Goal: Transaction & Acquisition: Purchase product/service

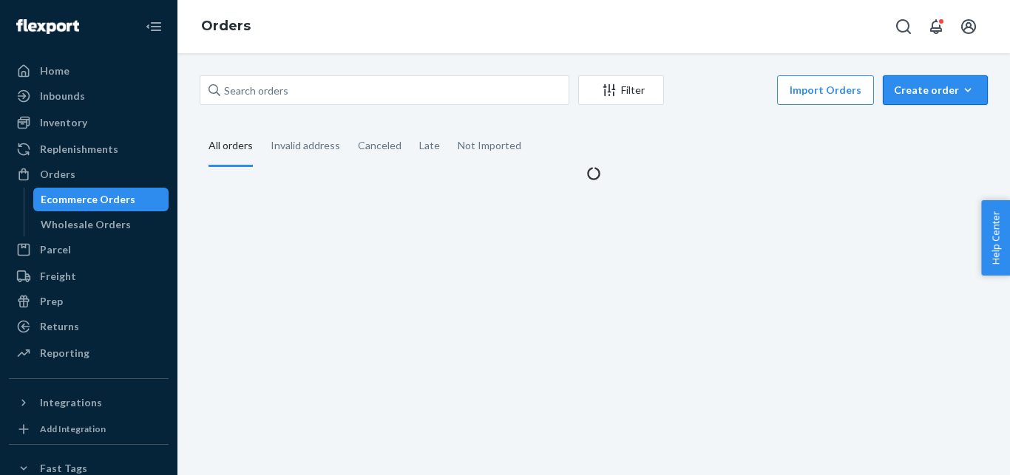
click at [909, 100] on button "Create order Ecommerce order Removal order" at bounding box center [935, 90] width 105 height 30
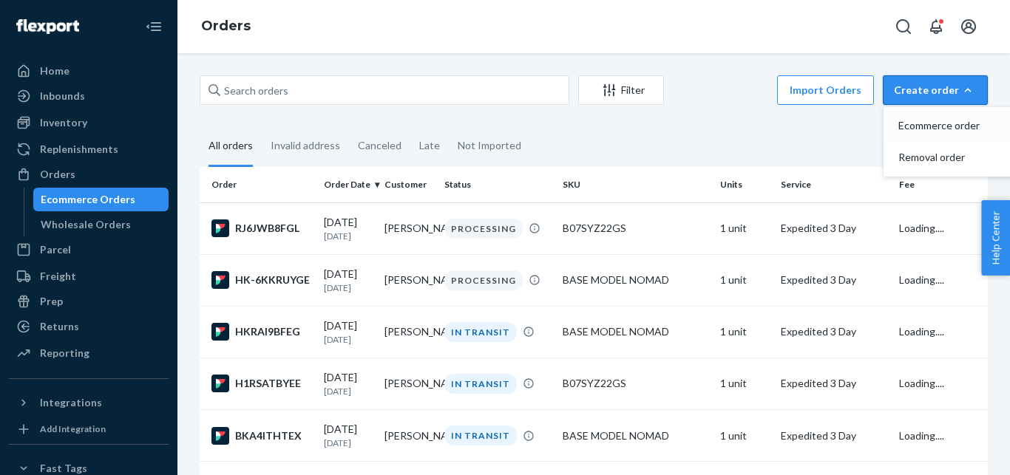
click at [904, 123] on span "Ecommerce order" at bounding box center [944, 126] width 92 height 10
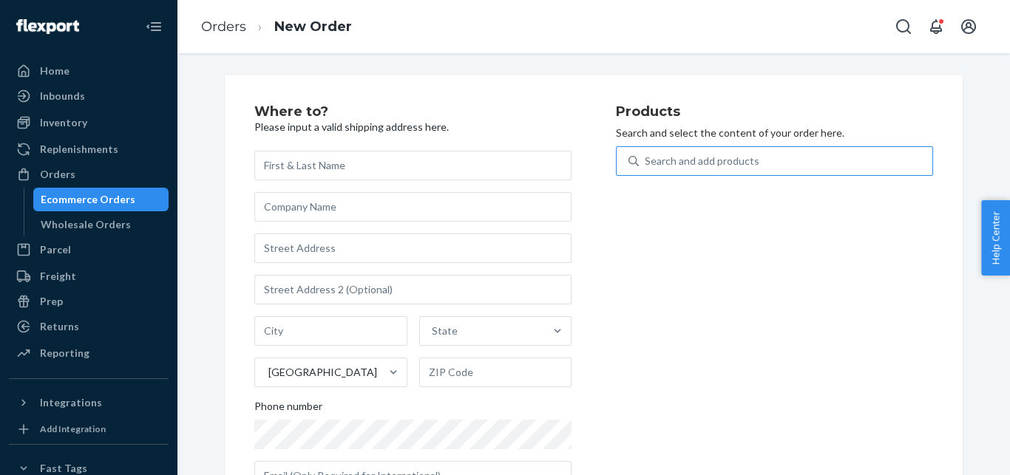
click at [750, 160] on div "Search and add products" at bounding box center [786, 161] width 294 height 27
click at [646, 160] on input "Search and add products" at bounding box center [645, 161] width 1 height 15
paste input "SKUINSULIN COOLER NORMAL LID RED"
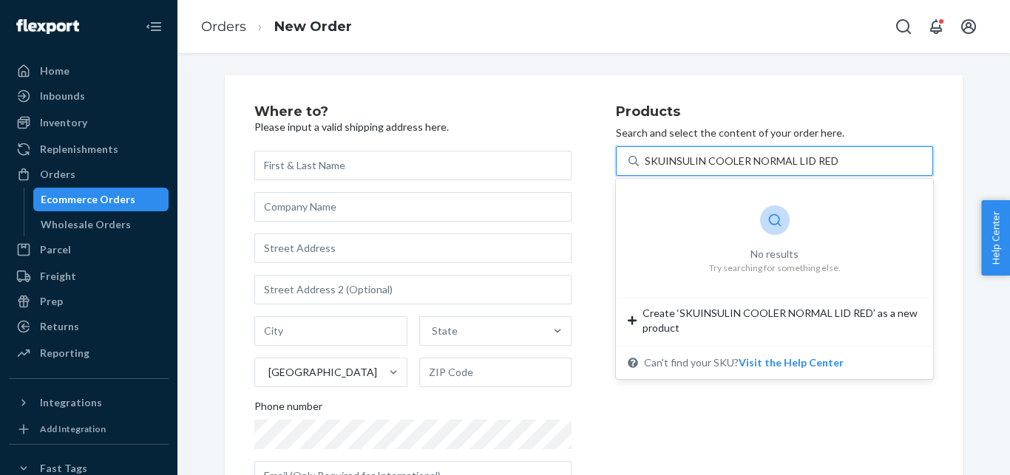
click at [657, 162] on input "SKUINSULIN COOLER NORMAL LID RED" at bounding box center [741, 161] width 193 height 15
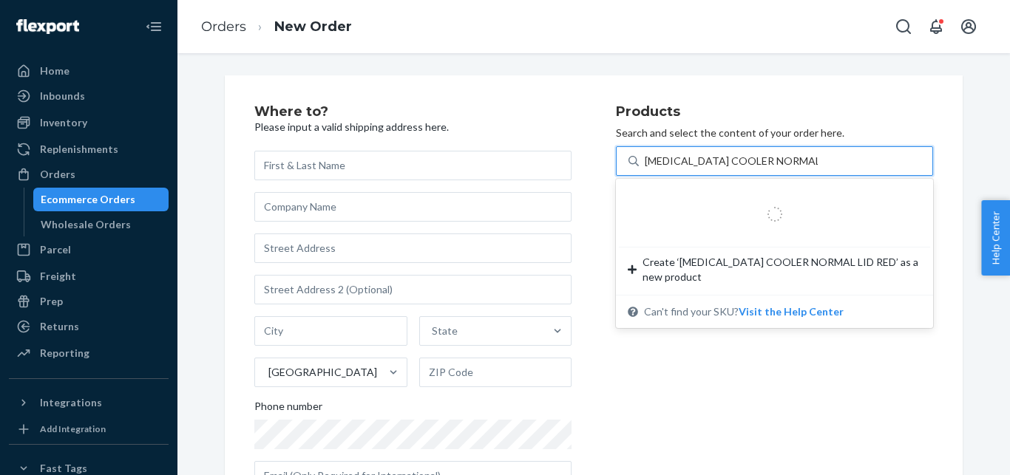
type input "[MEDICAL_DATA] COOLER NORMAL LID RED"
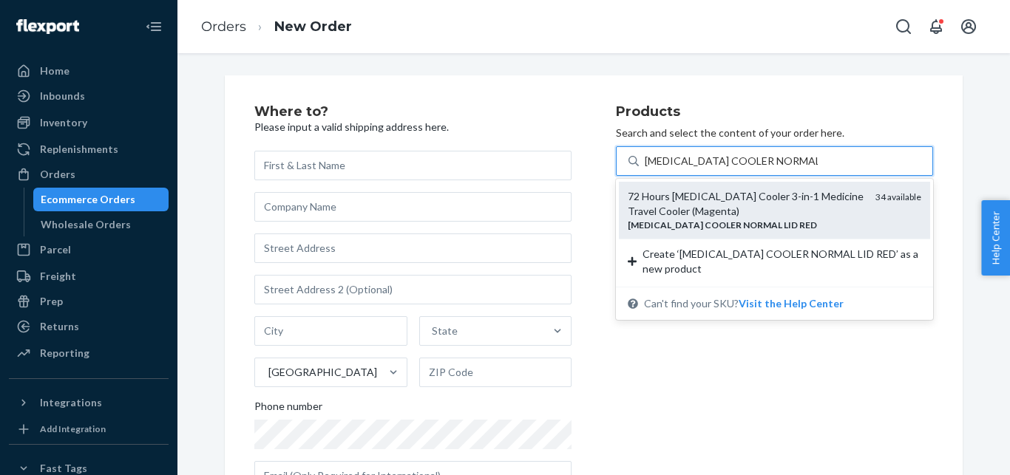
click at [724, 212] on div "72 Hours [MEDICAL_DATA] Cooler 3-in-1 Medicine Travel Cooler (Magenta)" at bounding box center [746, 204] width 236 height 30
click at [724, 169] on input "[MEDICAL_DATA] COOLER NORMAL LID RED" at bounding box center [731, 161] width 173 height 15
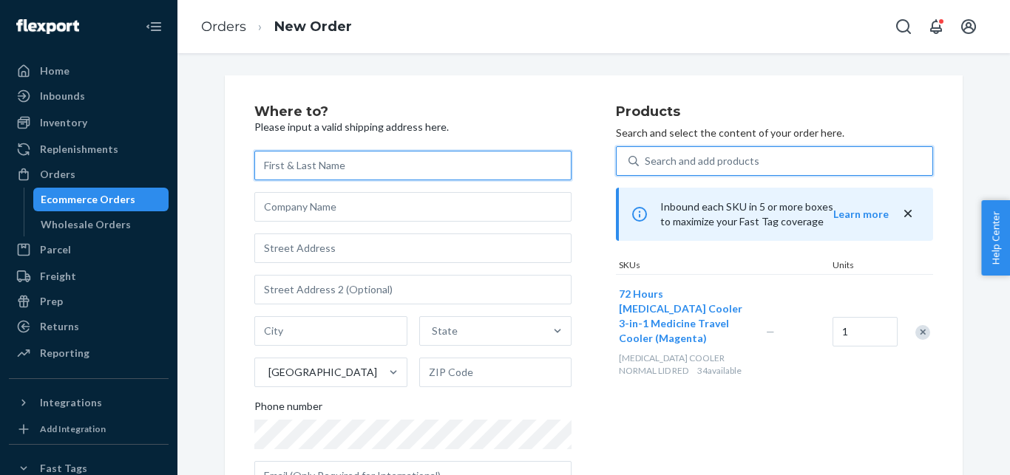
click at [363, 172] on input "text" at bounding box center [412, 166] width 317 height 30
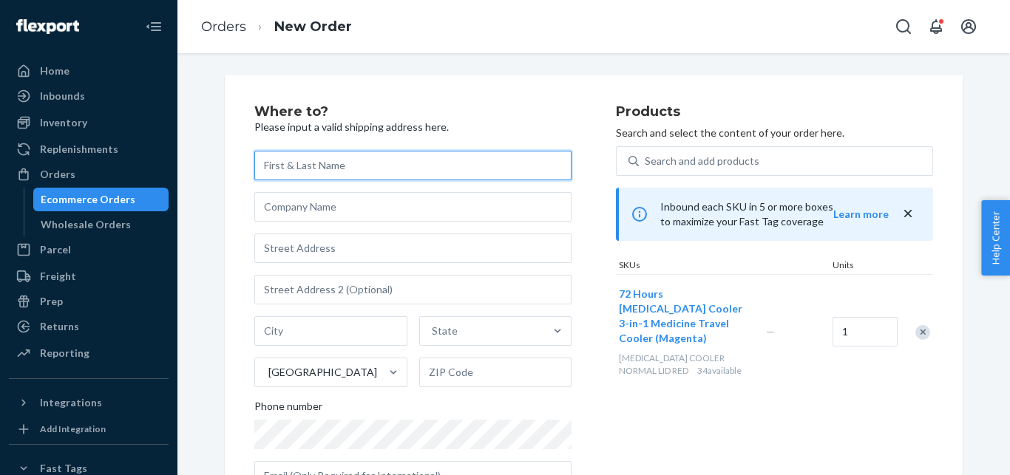
paste input "[PERSON_NAME]"
type input "[PERSON_NAME]"
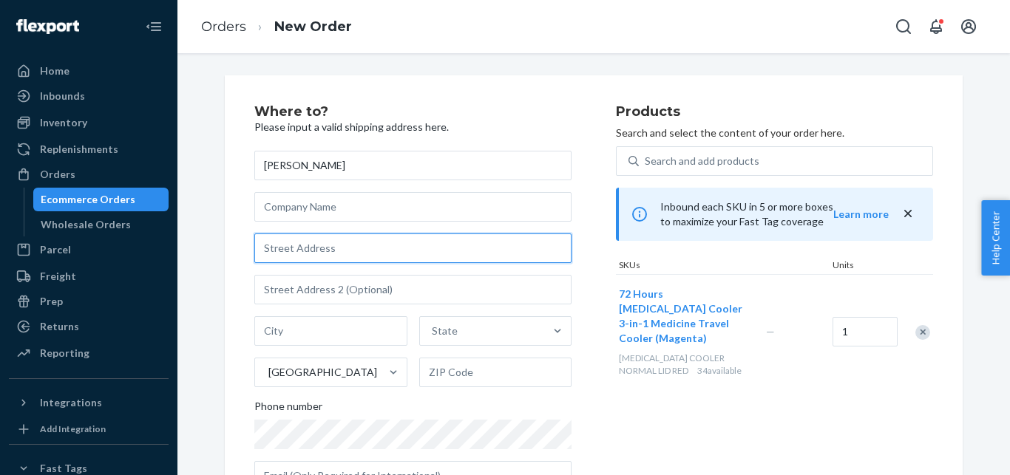
click at [354, 247] on input "text" at bounding box center [412, 249] width 317 height 30
paste input "[STREET_ADDRESS]"
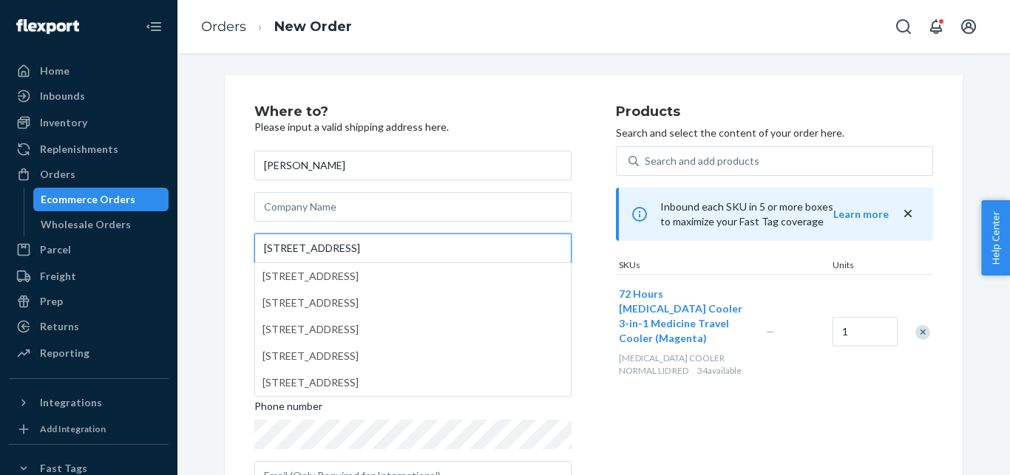
scroll to position [57, 0]
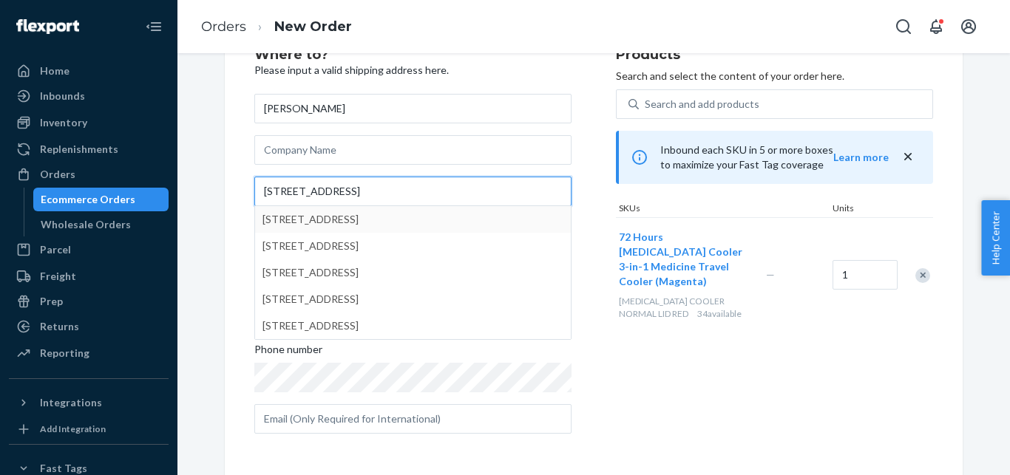
type input "[STREET_ADDRESS]"
click at [225, 143] on div "Where to? Please input a valid shipping address here. [PERSON_NAME][GEOGRAPHIC_…" at bounding box center [594, 246] width 738 height 457
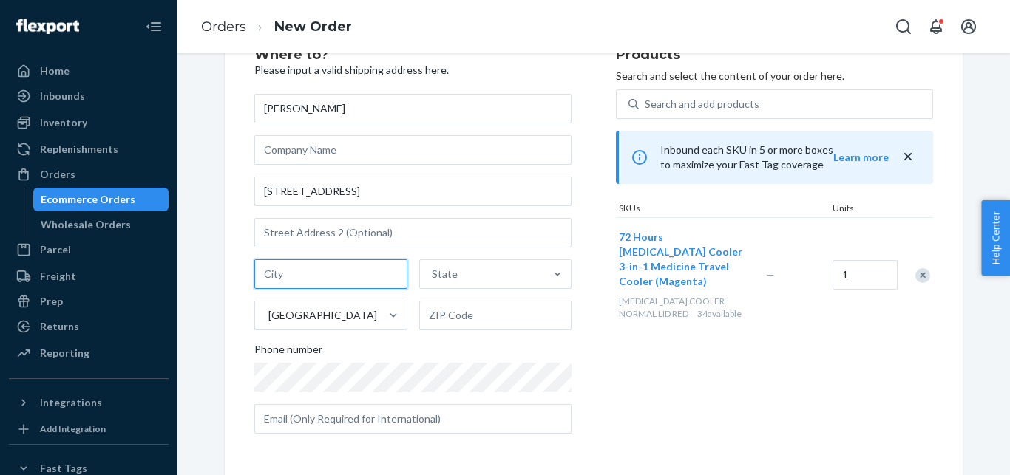
click at [331, 273] on input "text" at bounding box center [330, 275] width 153 height 30
paste input "[GEOGRAPHIC_DATA]"
type input "[GEOGRAPHIC_DATA]"
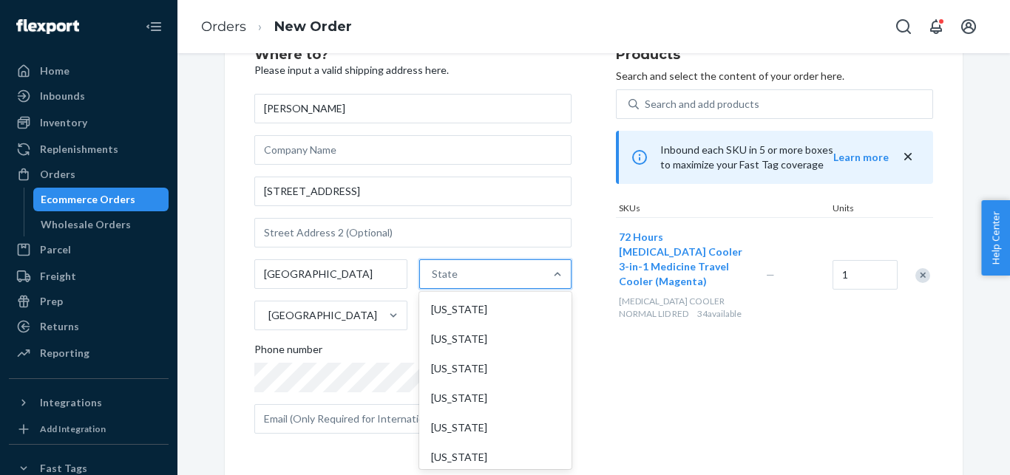
click at [441, 281] on div "State" at bounding box center [445, 274] width 26 height 15
click at [433, 281] on input "option [US_STATE] focused, 1 of 59. 59 results available. Use Up and Down to ch…" at bounding box center [432, 274] width 1 height 15
type input "oh"
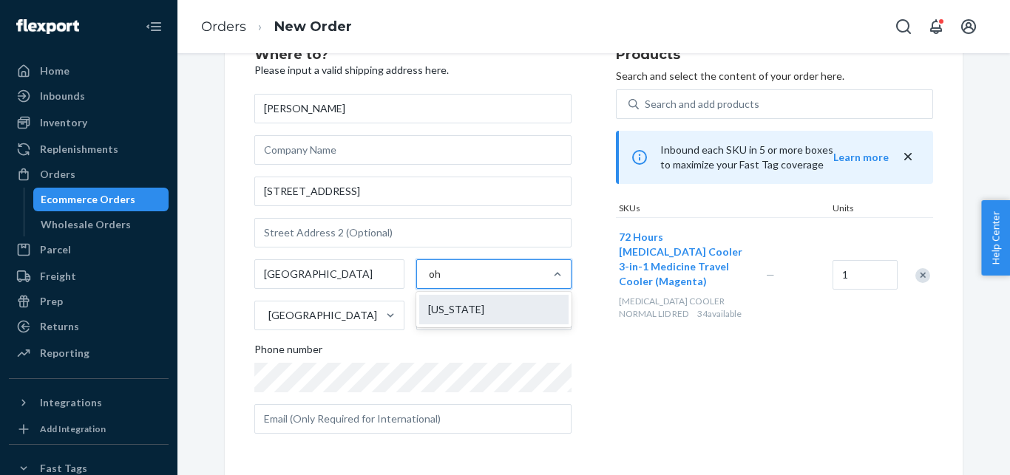
click at [430, 308] on div "[US_STATE]" at bounding box center [493, 310] width 149 height 30
click at [430, 282] on input "oh" at bounding box center [435, 274] width 13 height 15
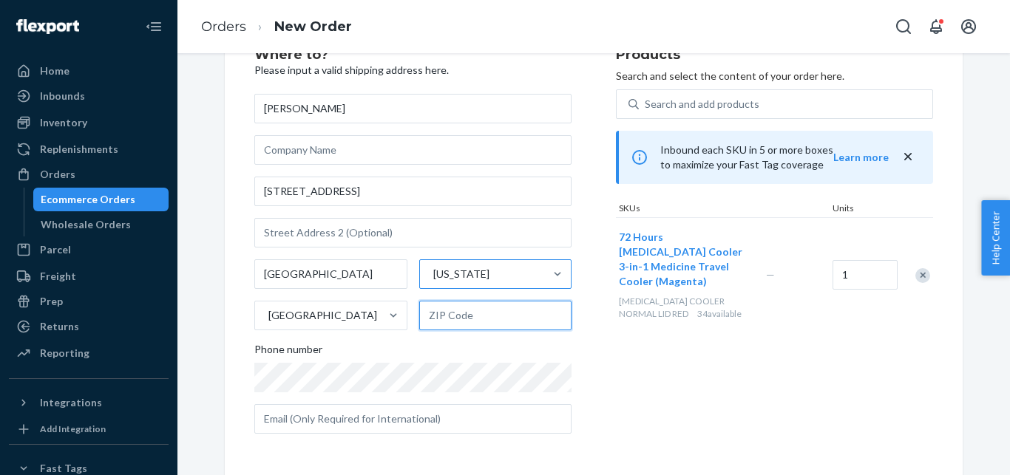
click at [458, 315] on input "text" at bounding box center [495, 316] width 153 height 30
paste input "45208"
type input "45208"
click at [364, 359] on div "Phone number" at bounding box center [412, 352] width 317 height 21
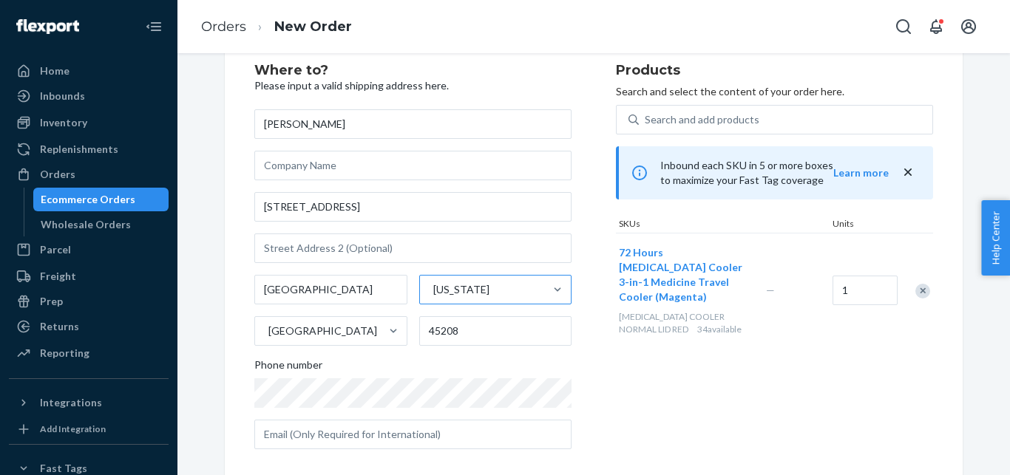
scroll to position [272, 0]
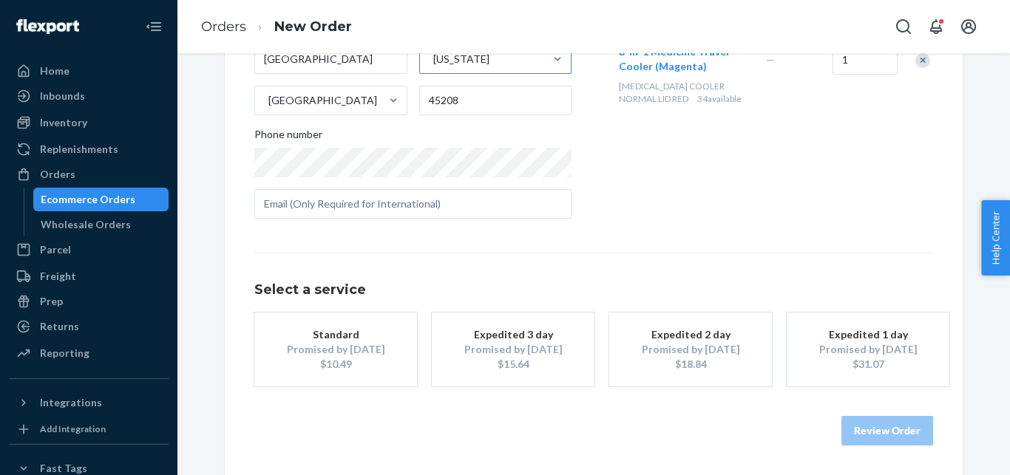
click at [501, 349] on div "Promised by [DATE]" at bounding box center [513, 349] width 118 height 15
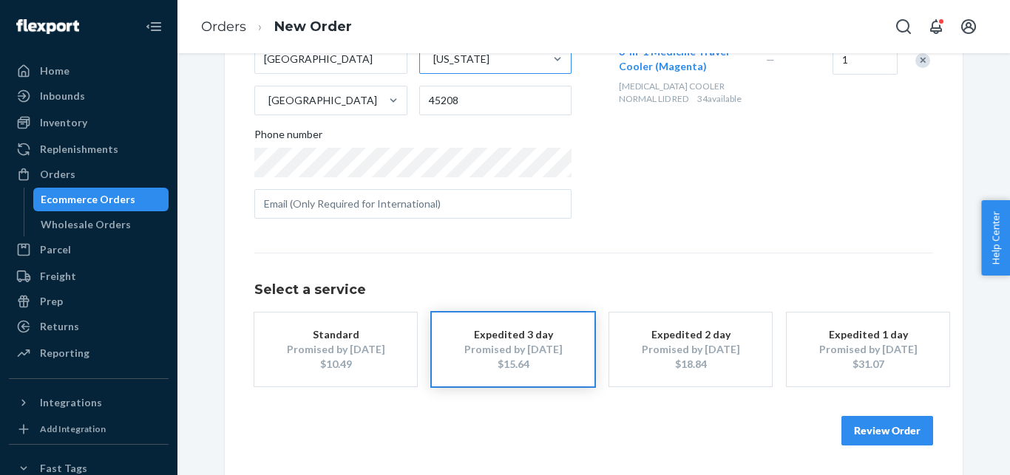
click at [861, 428] on button "Review Order" at bounding box center [887, 431] width 92 height 30
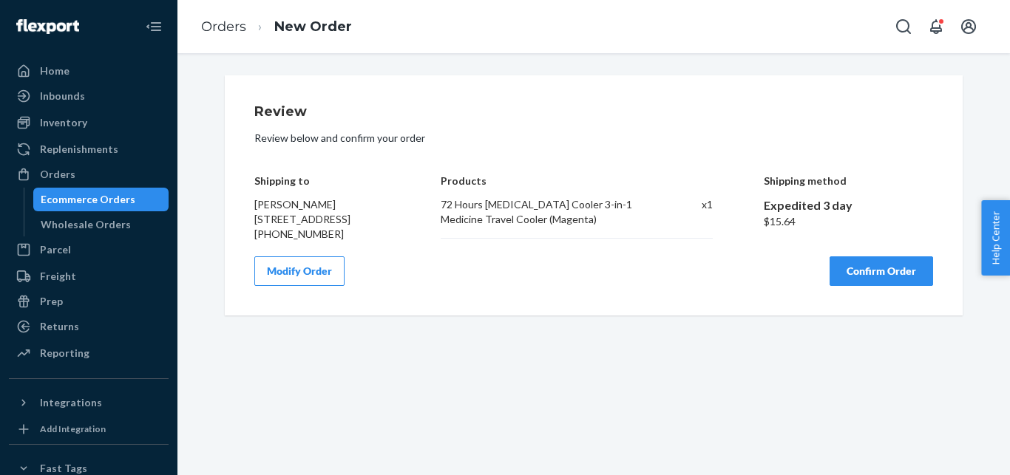
scroll to position [0, 0]
click at [859, 285] on button "Confirm Order" at bounding box center [882, 272] width 104 height 30
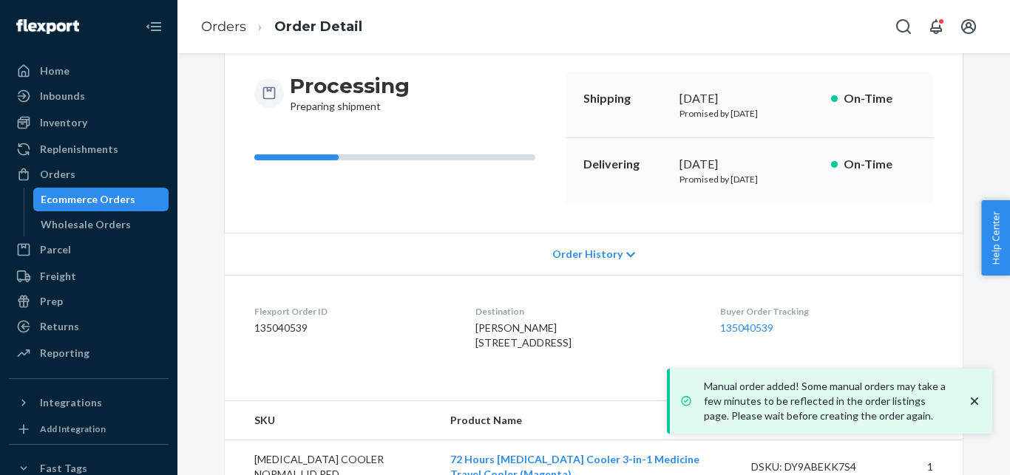
scroll to position [139, 0]
drag, startPoint x: 671, startPoint y: 183, endPoint x: 723, endPoint y: 189, distance: 52.2
click at [702, 186] on div "Delivering [DATE] Promised by [DATE] On-Time" at bounding box center [749, 170] width 367 height 65
drag, startPoint x: 728, startPoint y: 190, endPoint x: 782, endPoint y: 184, distance: 53.6
click at [782, 184] on div "Delivering [DATE] Promised by [DATE] On-Time" at bounding box center [749, 170] width 367 height 65
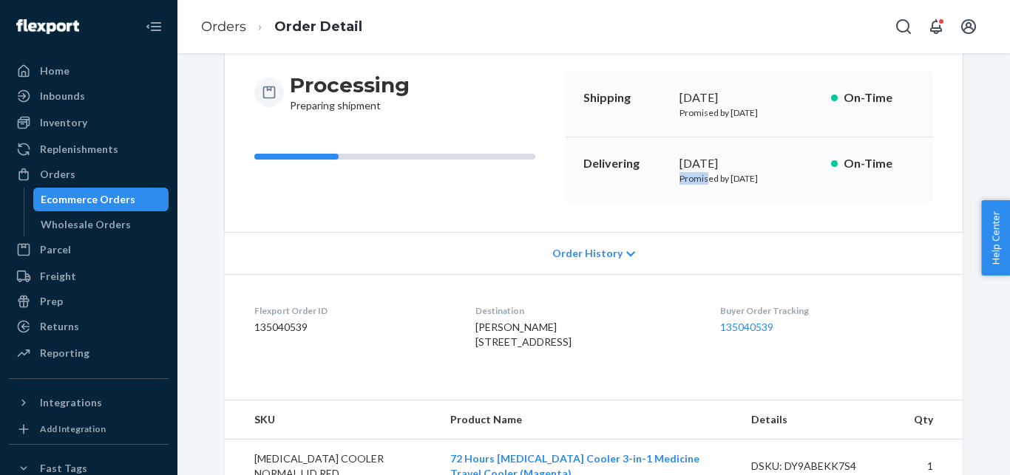
drag, startPoint x: 671, startPoint y: 177, endPoint x: 792, endPoint y: 191, distance: 122.0
click at [792, 191] on div "Delivering [DATE] Promised by [DATE] On-Time" at bounding box center [749, 170] width 367 height 65
copy p "Promised by [DATE]"
